Goal: Information Seeking & Learning: Learn about a topic

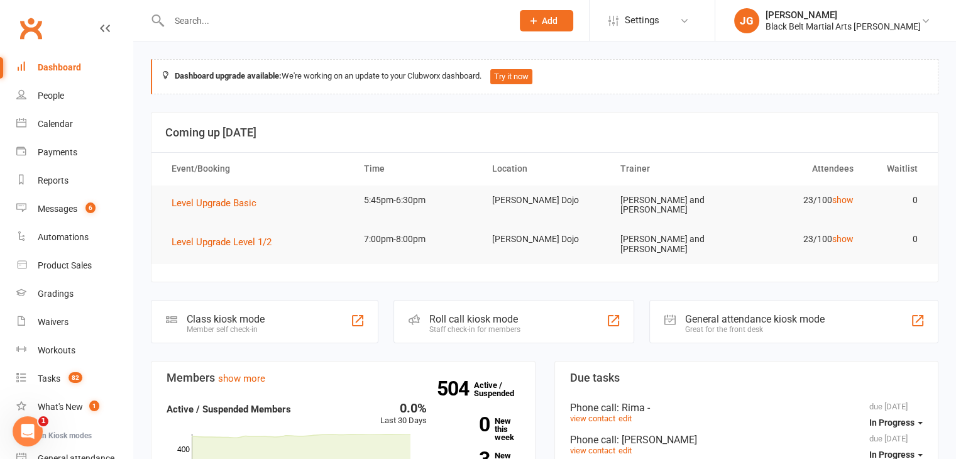
click at [333, 30] on div at bounding box center [327, 20] width 353 height 41
click at [329, 24] on input "text" at bounding box center [334, 21] width 338 height 18
paste input "jessicajnnicole@gmail.com"
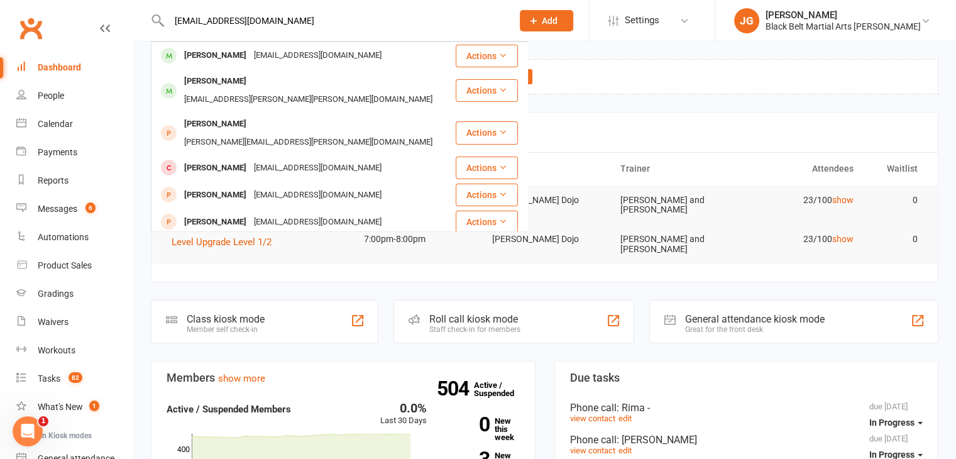
type input "jessicajnnicole@gmail.com"
click at [355, 52] on div "Jessica Myers jessicajnnicole@gmail.com" at bounding box center [303, 56] width 302 height 26
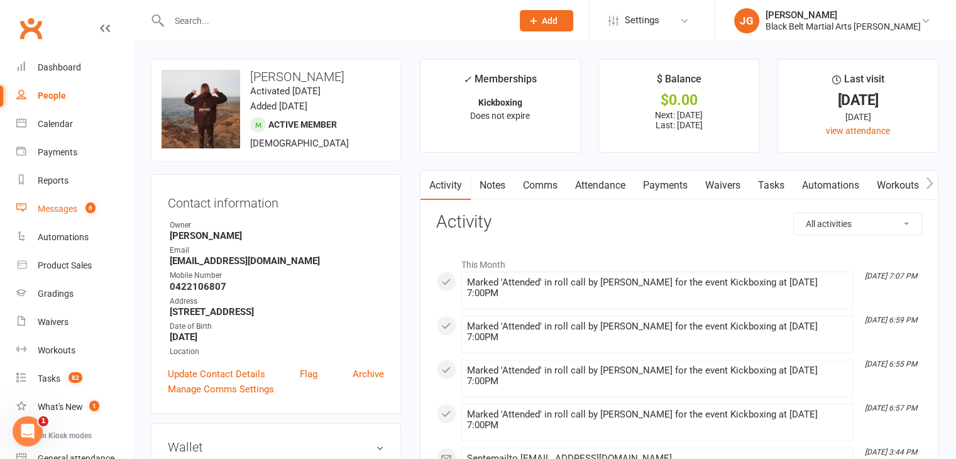
click at [63, 199] on link "Messages 6" at bounding box center [74, 209] width 116 height 28
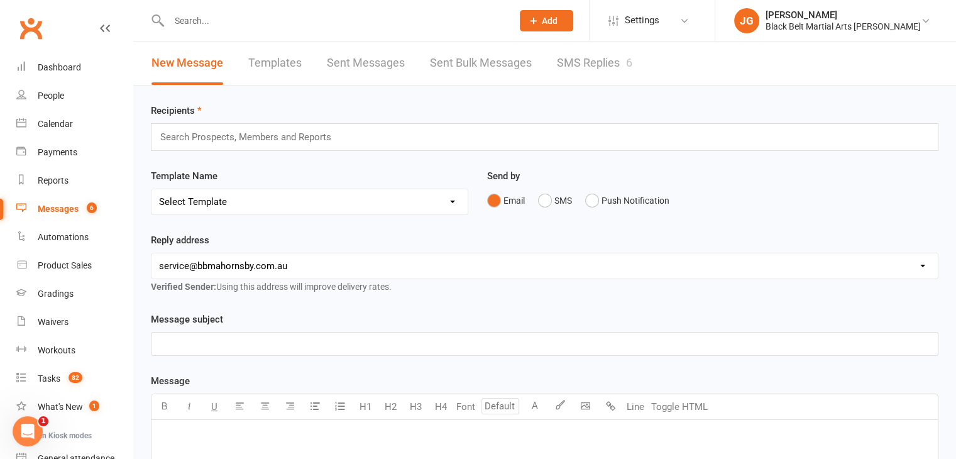
click at [585, 62] on link "SMS Replies 6" at bounding box center [594, 62] width 75 height 43
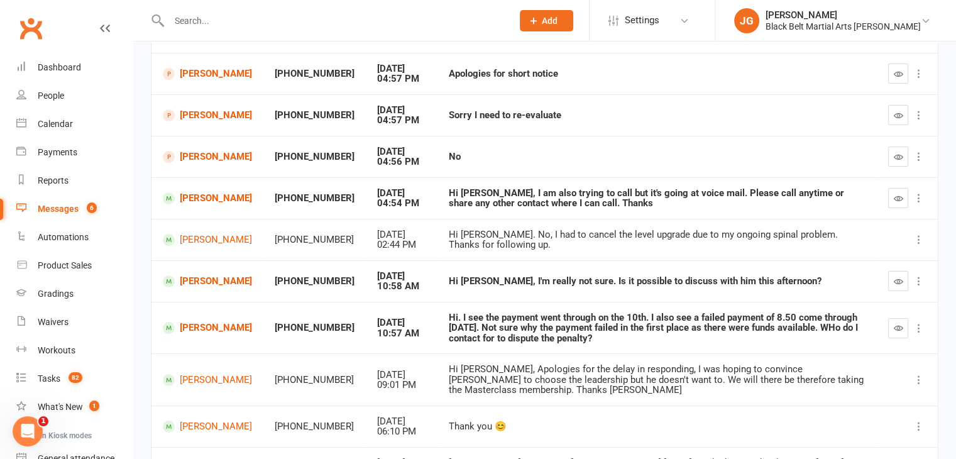
scroll to position [152, 0]
click at [206, 193] on link "[PERSON_NAME]" at bounding box center [207, 199] width 89 height 12
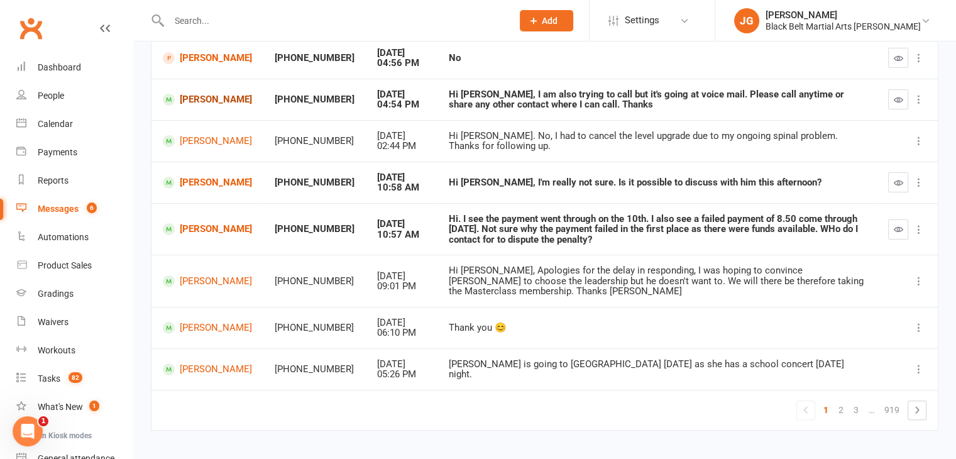
scroll to position [274, 0]
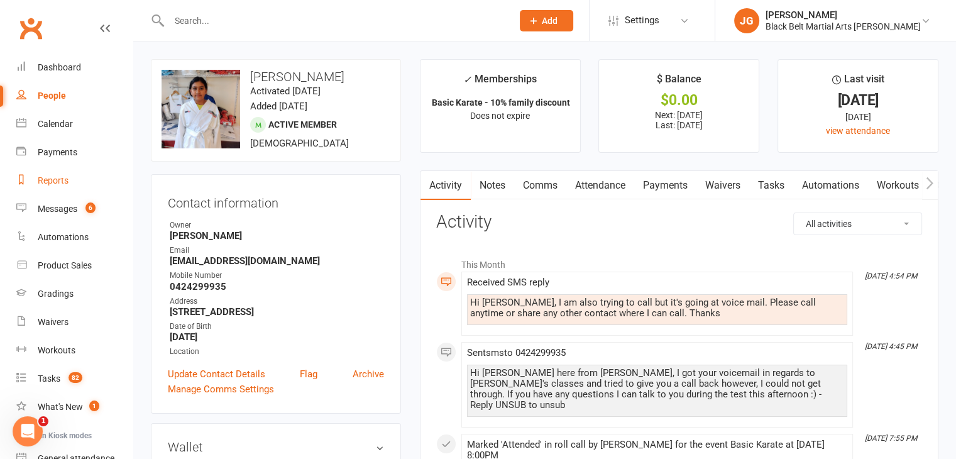
click at [81, 173] on link "Reports" at bounding box center [74, 181] width 116 height 28
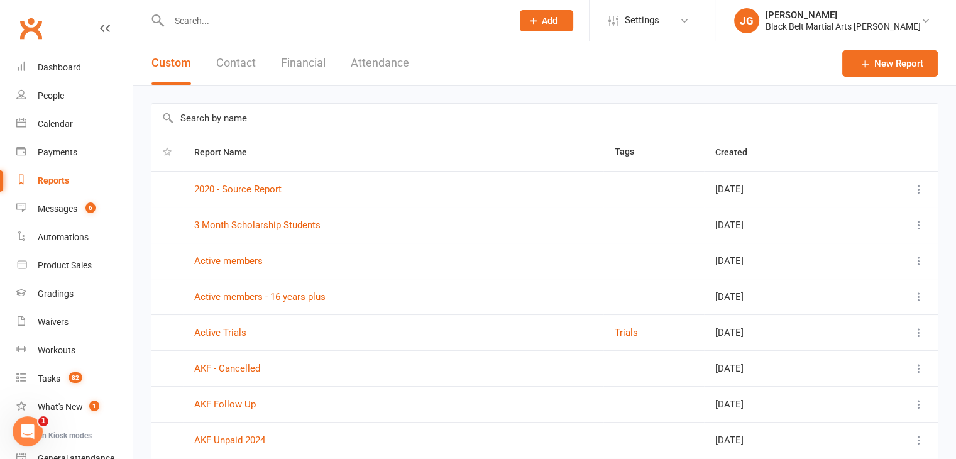
click at [241, 58] on button "Contact" at bounding box center [236, 62] width 40 height 43
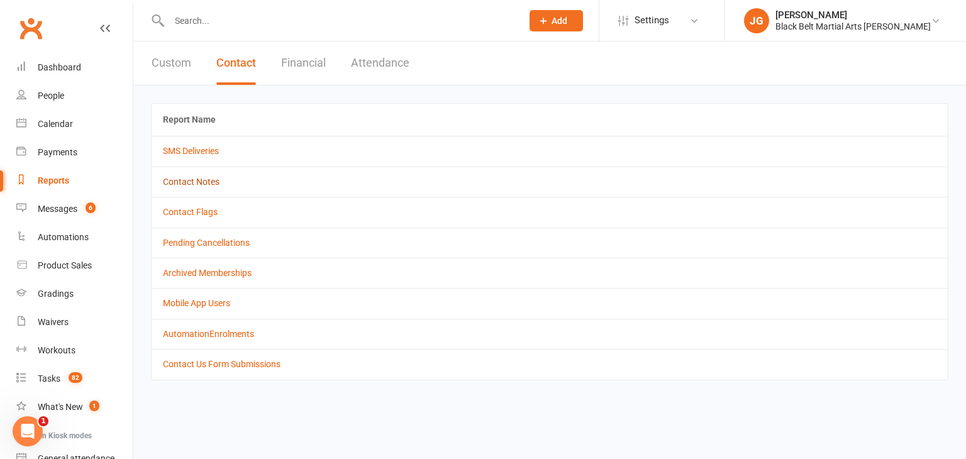
click at [210, 180] on link "Contact Notes" at bounding box center [191, 182] width 57 height 10
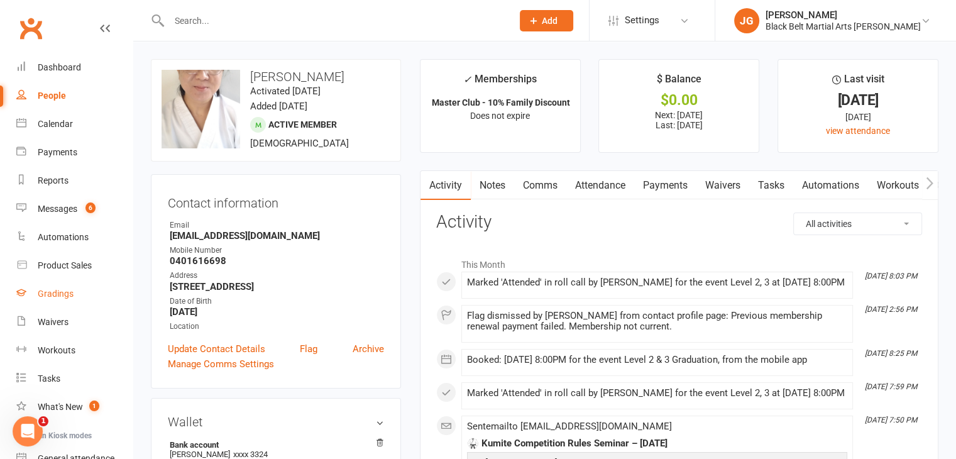
click at [61, 290] on div "Gradings" at bounding box center [56, 294] width 36 height 10
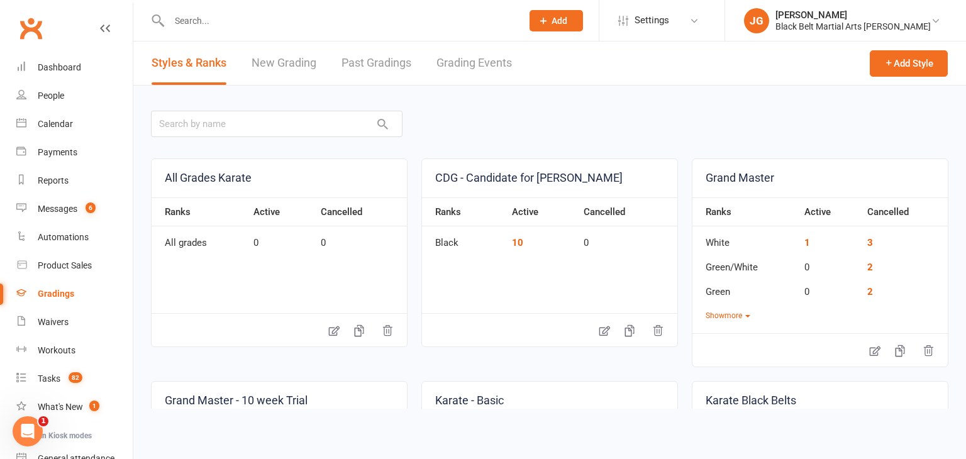
click at [476, 69] on link "Grading Events" at bounding box center [473, 62] width 75 height 43
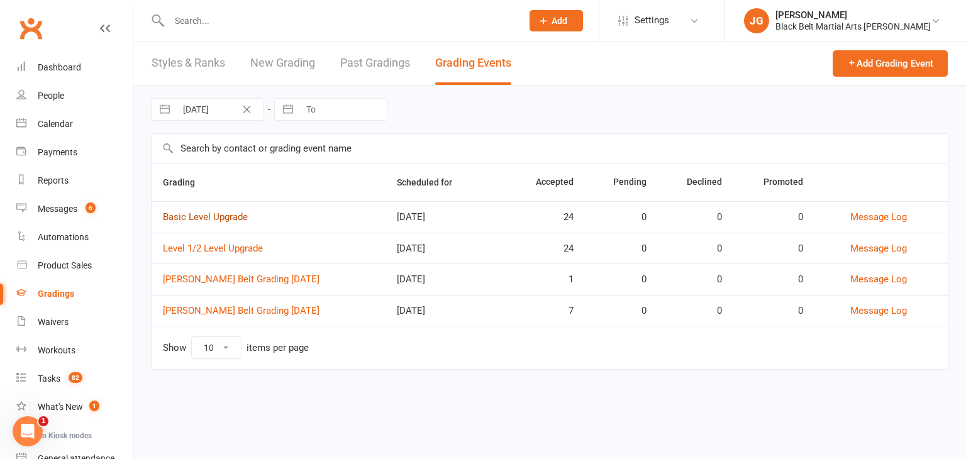
click at [219, 214] on link "Basic Level Upgrade" at bounding box center [205, 216] width 85 height 11
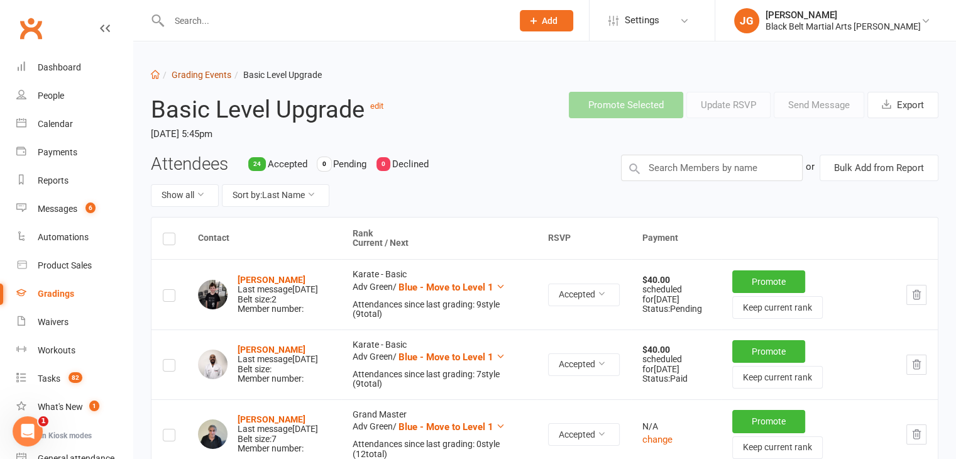
click at [199, 71] on link "Grading Events" at bounding box center [202, 75] width 60 height 10
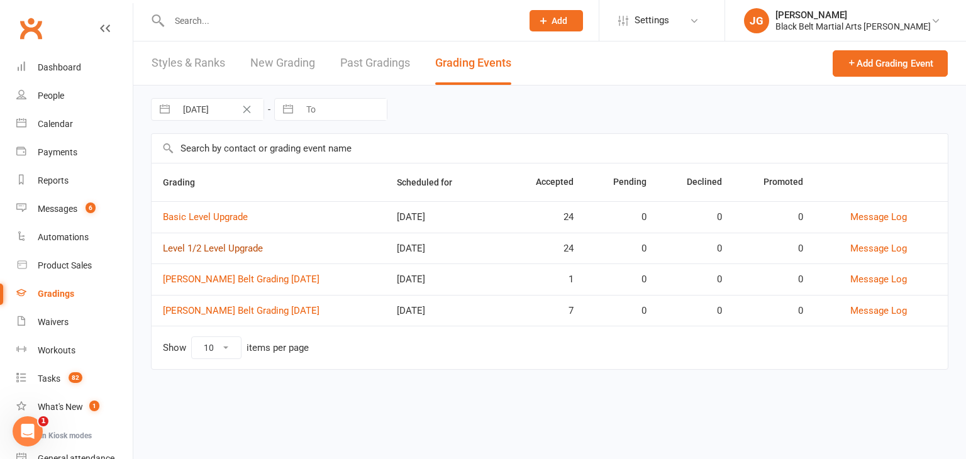
click at [240, 247] on link "Level 1/2 Level Upgrade" at bounding box center [213, 248] width 100 height 11
click at [50, 206] on div "Messages" at bounding box center [58, 209] width 40 height 10
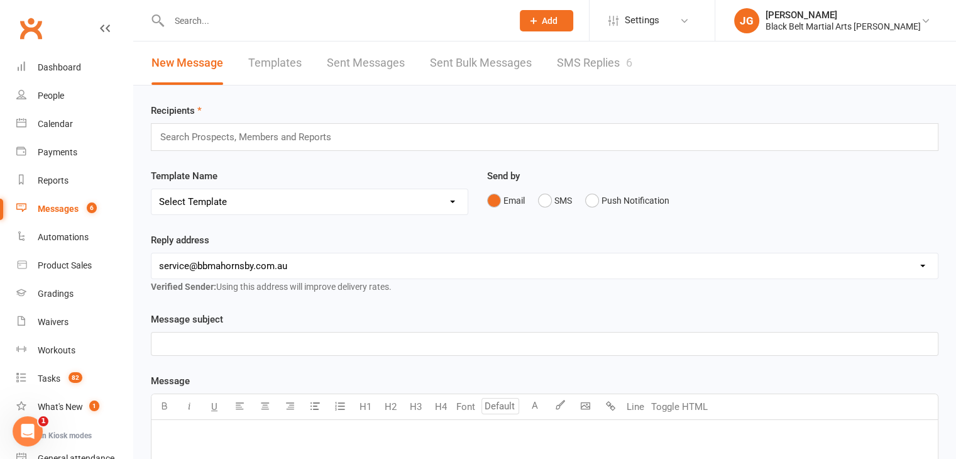
click at [575, 76] on link "SMS Replies 6" at bounding box center [594, 62] width 75 height 43
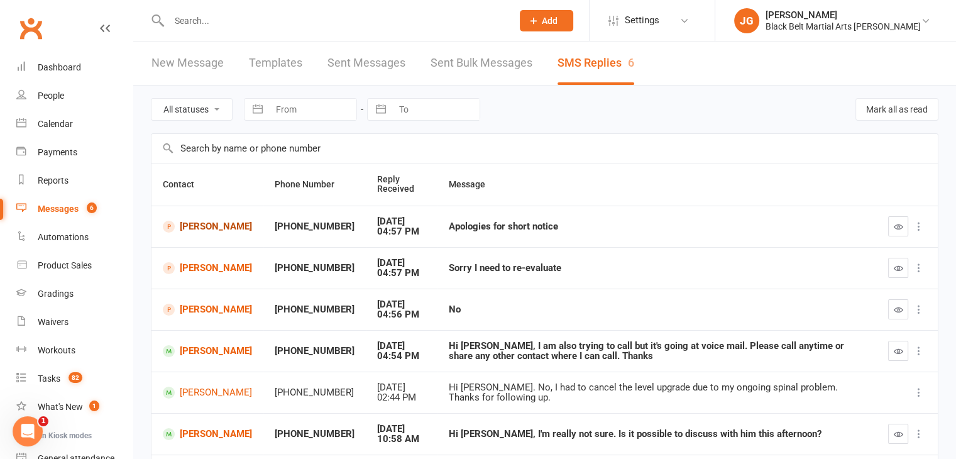
click at [207, 226] on link "[PERSON_NAME]" at bounding box center [207, 227] width 89 height 12
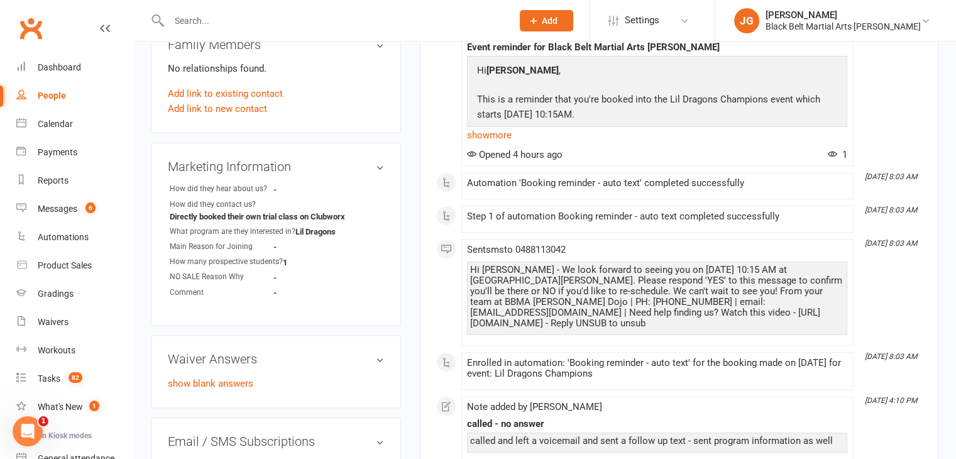
scroll to position [411, 0]
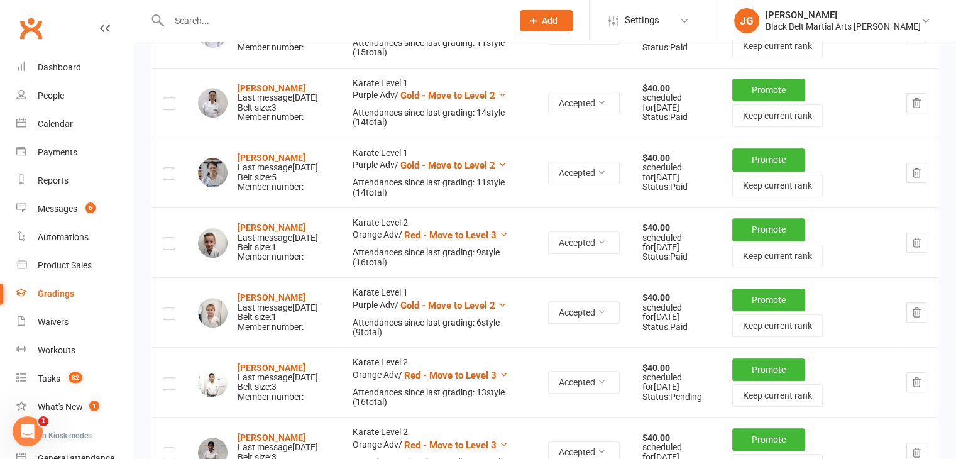
scroll to position [590, 0]
